Goal: Entertainment & Leisure: Consume media (video, audio)

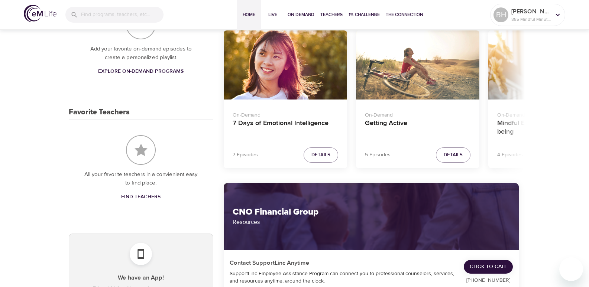
scroll to position [298, 0]
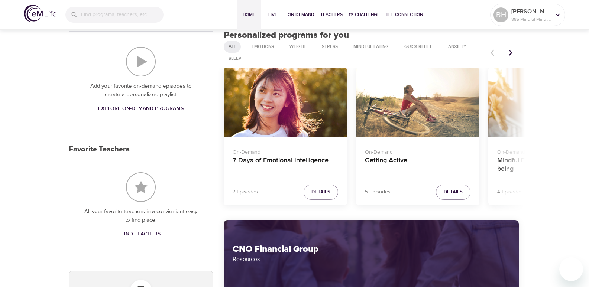
click at [510, 52] on icon "Next items" at bounding box center [510, 52] width 7 height 7
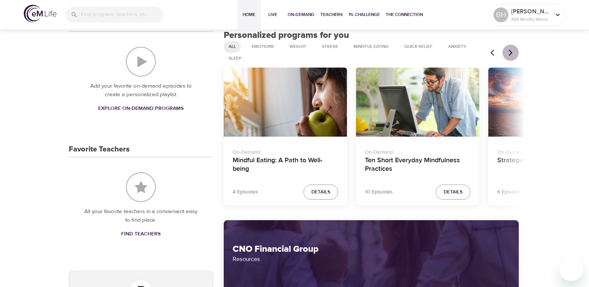
click at [510, 52] on icon "Next items" at bounding box center [510, 52] width 7 height 7
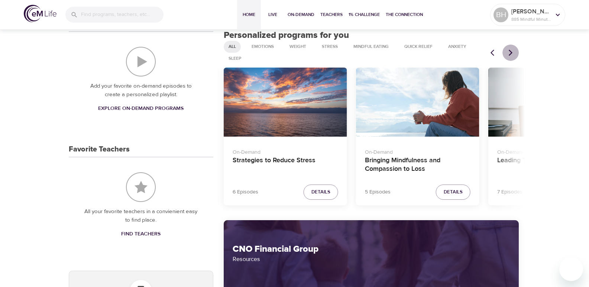
click at [512, 51] on icon "Next items" at bounding box center [510, 52] width 7 height 7
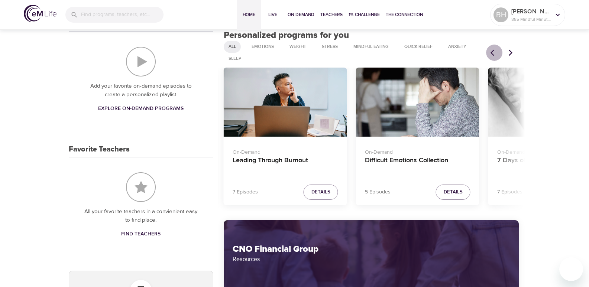
click at [494, 51] on icon "Previous items" at bounding box center [494, 52] width 7 height 7
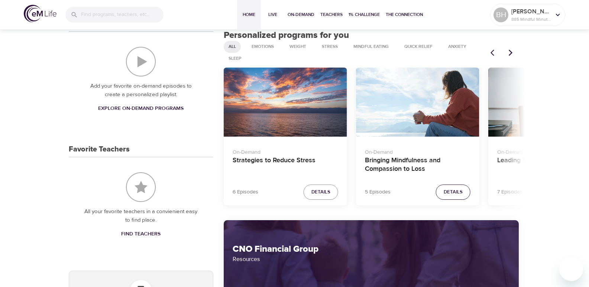
click at [455, 193] on span "Details" at bounding box center [453, 192] width 19 height 9
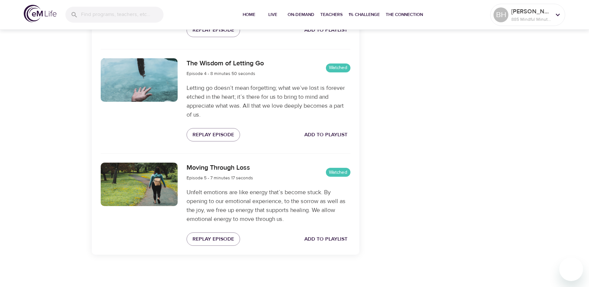
scroll to position [572, 0]
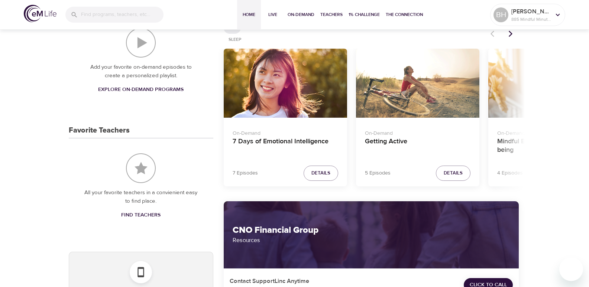
scroll to position [311, 0]
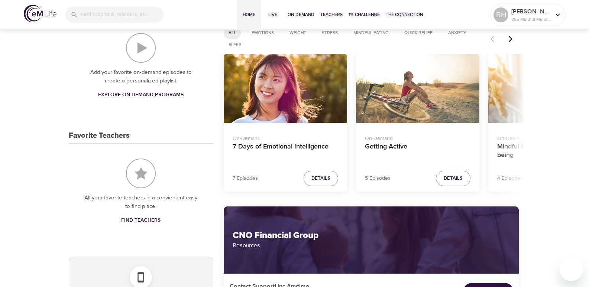
click at [512, 36] on icon "Next items" at bounding box center [510, 38] width 7 height 7
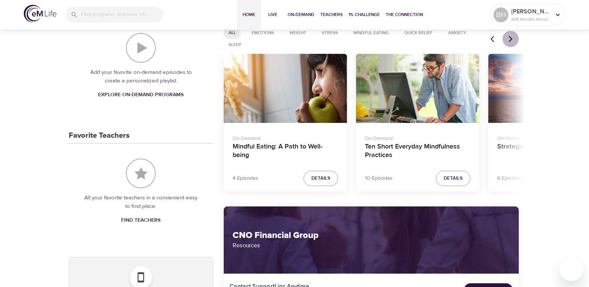
click at [512, 36] on icon "Next items" at bounding box center [510, 38] width 7 height 7
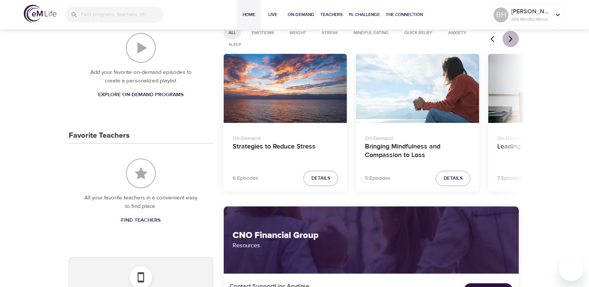
click at [512, 36] on icon "Next items" at bounding box center [510, 38] width 7 height 7
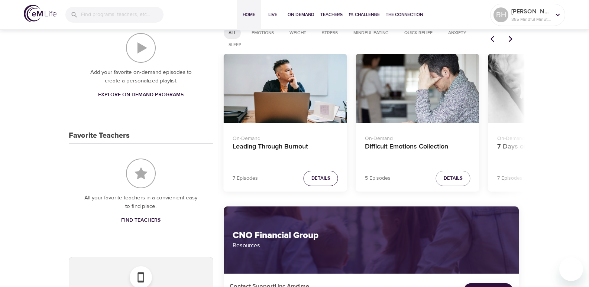
click at [321, 179] on span "Details" at bounding box center [321, 178] width 19 height 9
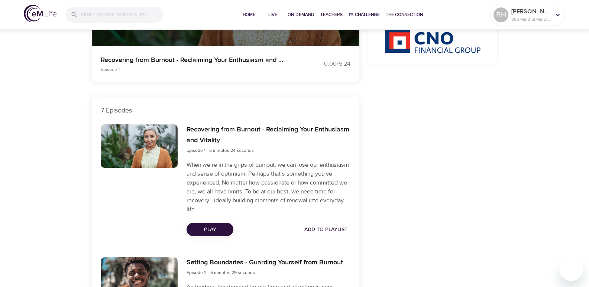
scroll to position [163, 0]
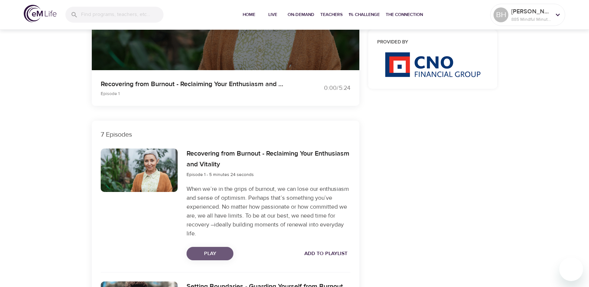
click at [215, 250] on span "Play" at bounding box center [210, 254] width 35 height 9
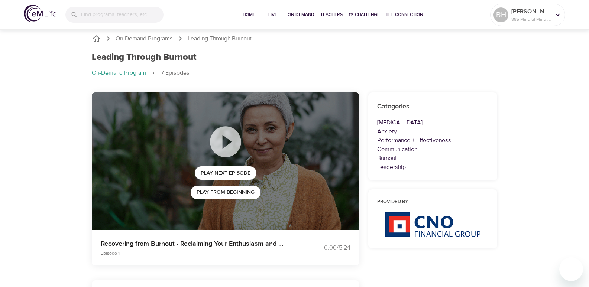
scroll to position [0, 0]
